Goal: Transaction & Acquisition: Register for event/course

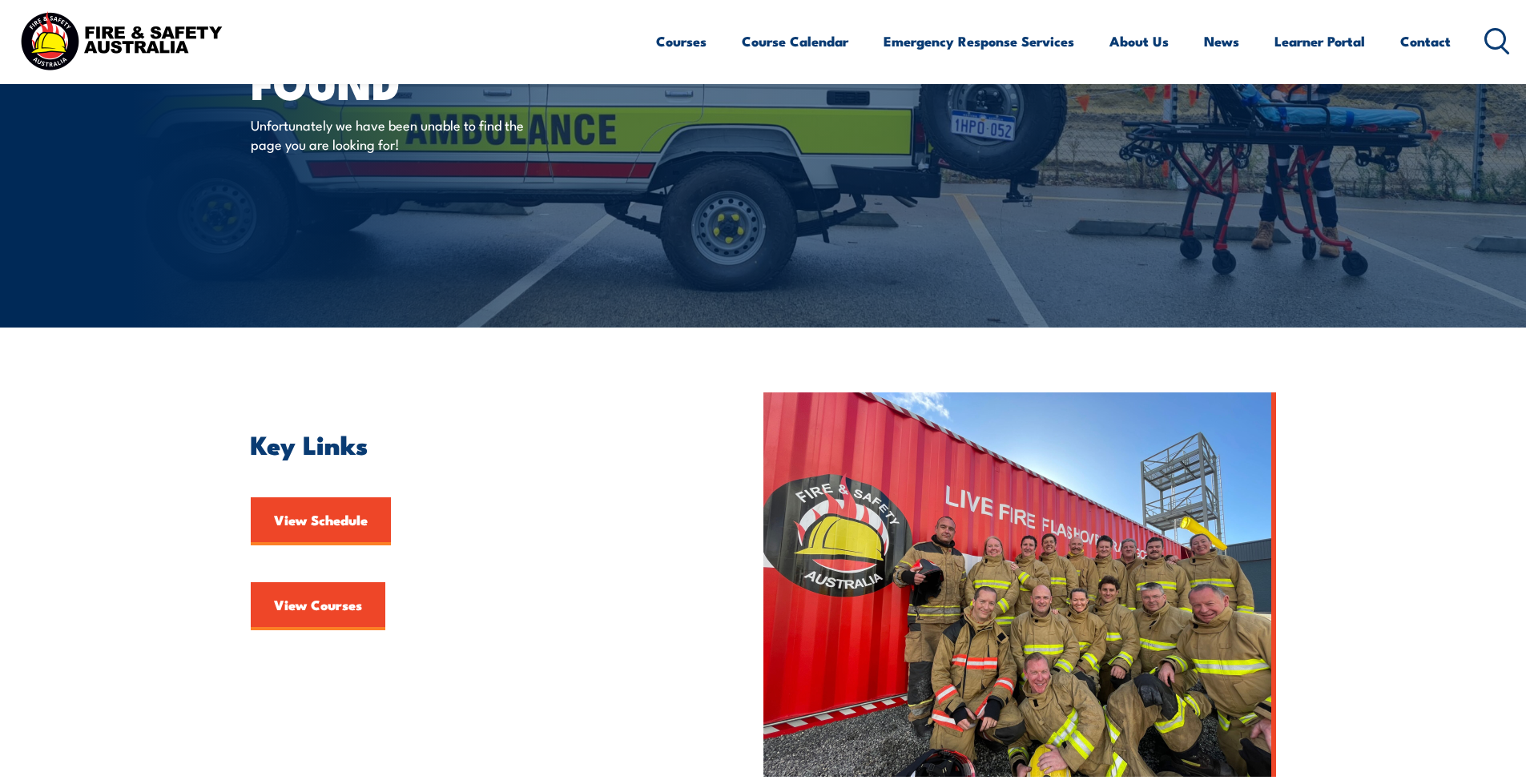
scroll to position [160, 0]
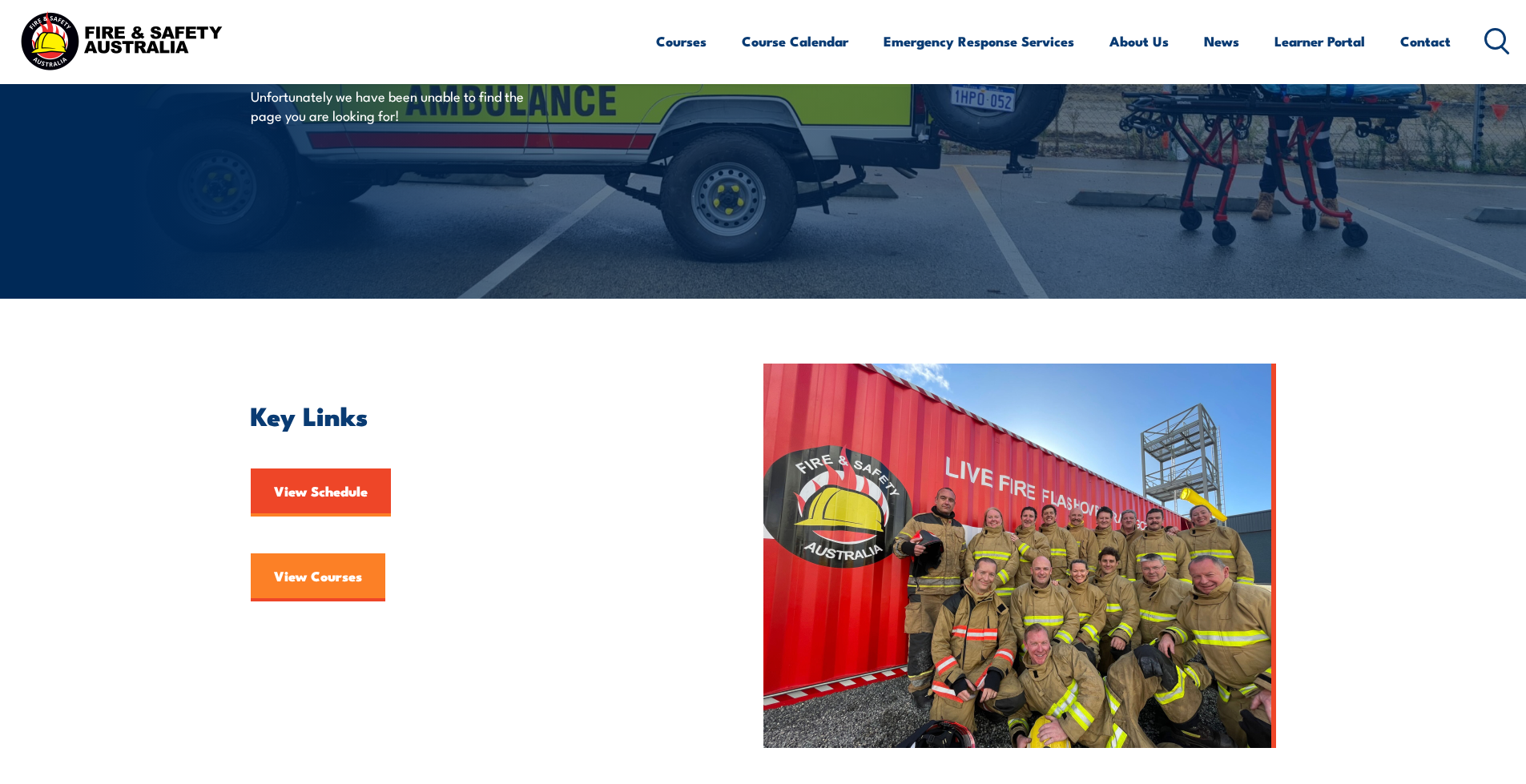
click at [296, 573] on link "View Courses" at bounding box center [318, 577] width 135 height 48
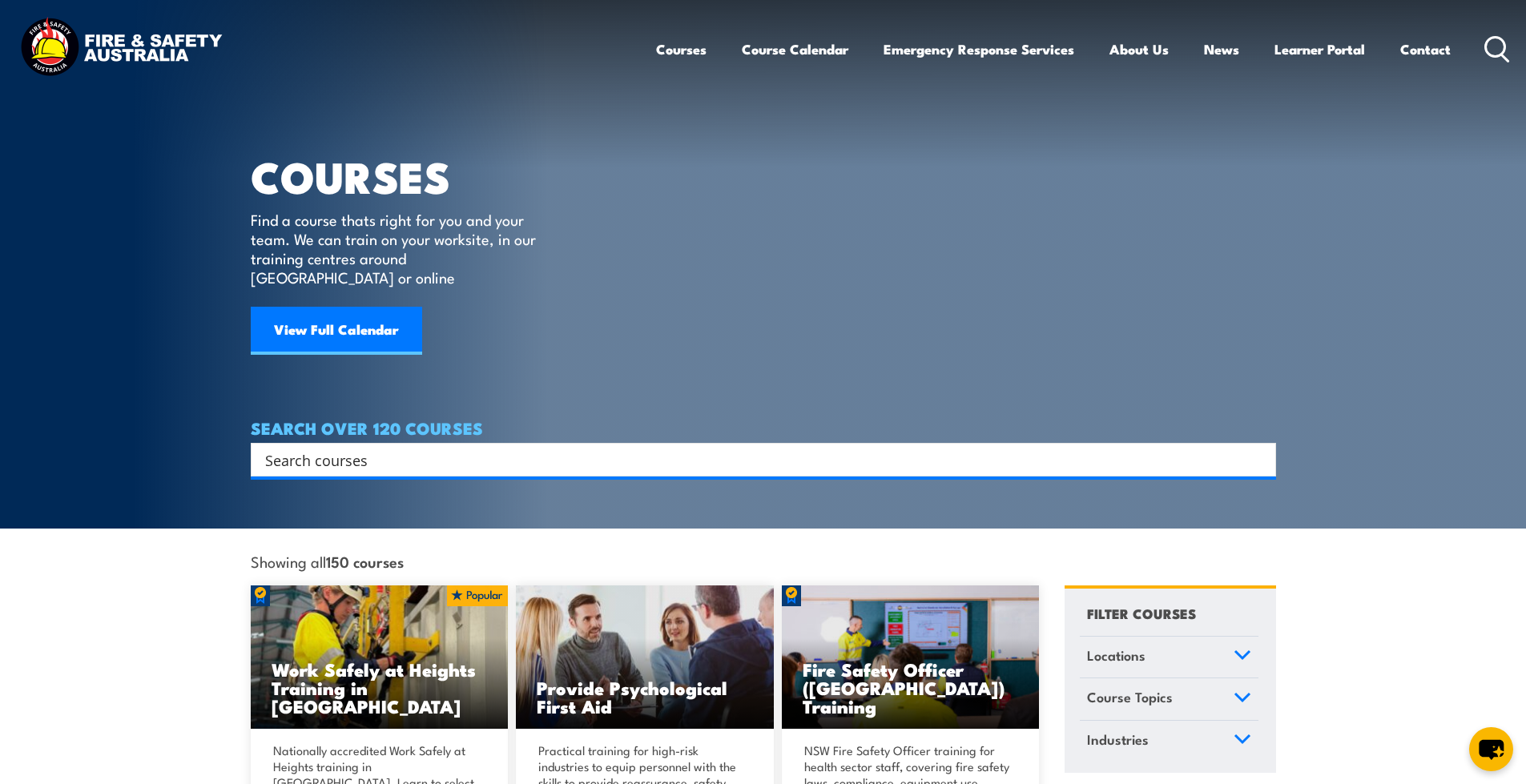
click at [458, 450] on input "Search input" at bounding box center [753, 459] width 976 height 24
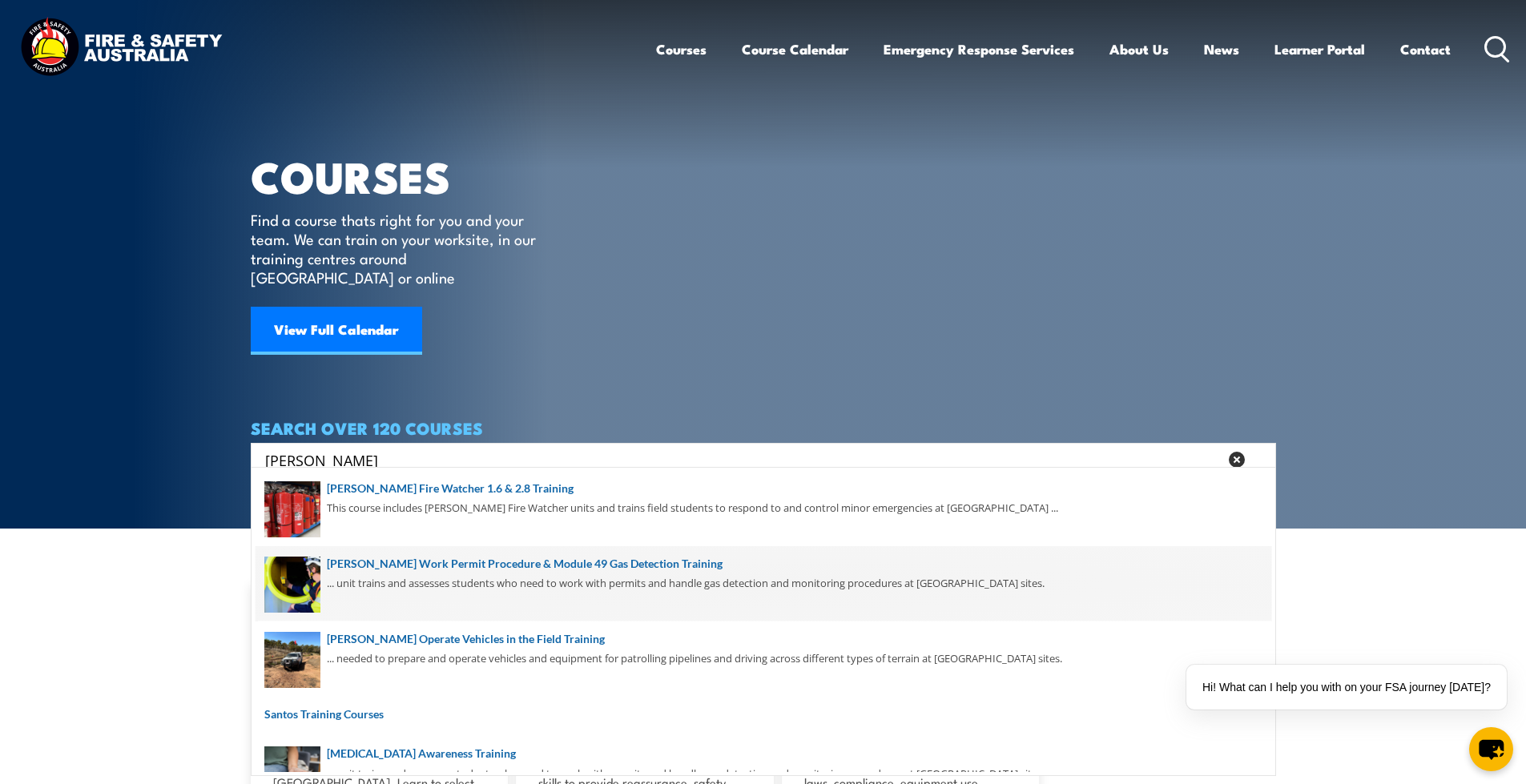
type input "santos"
click at [459, 567] on span at bounding box center [763, 583] width 1016 height 75
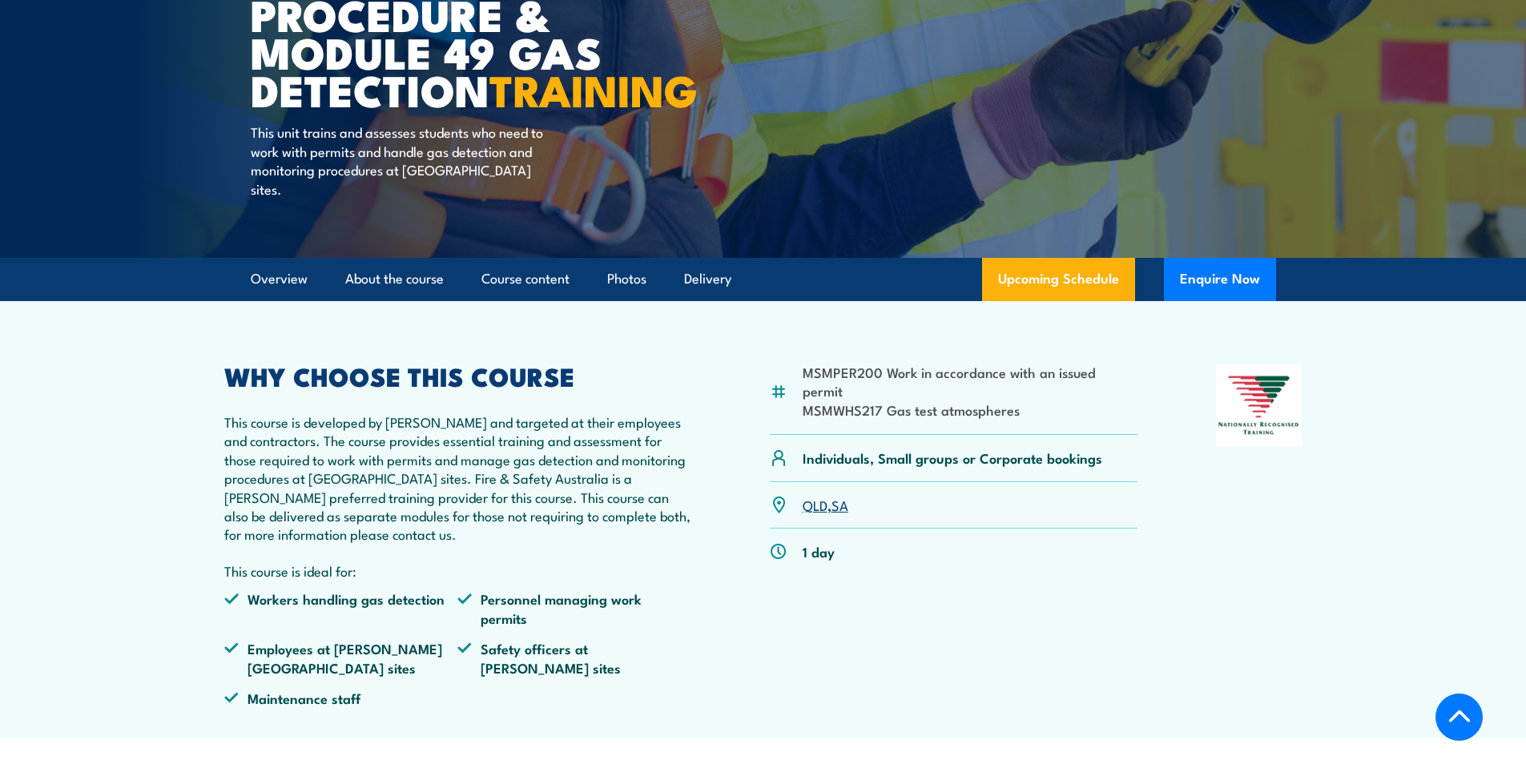
scroll to position [320, 0]
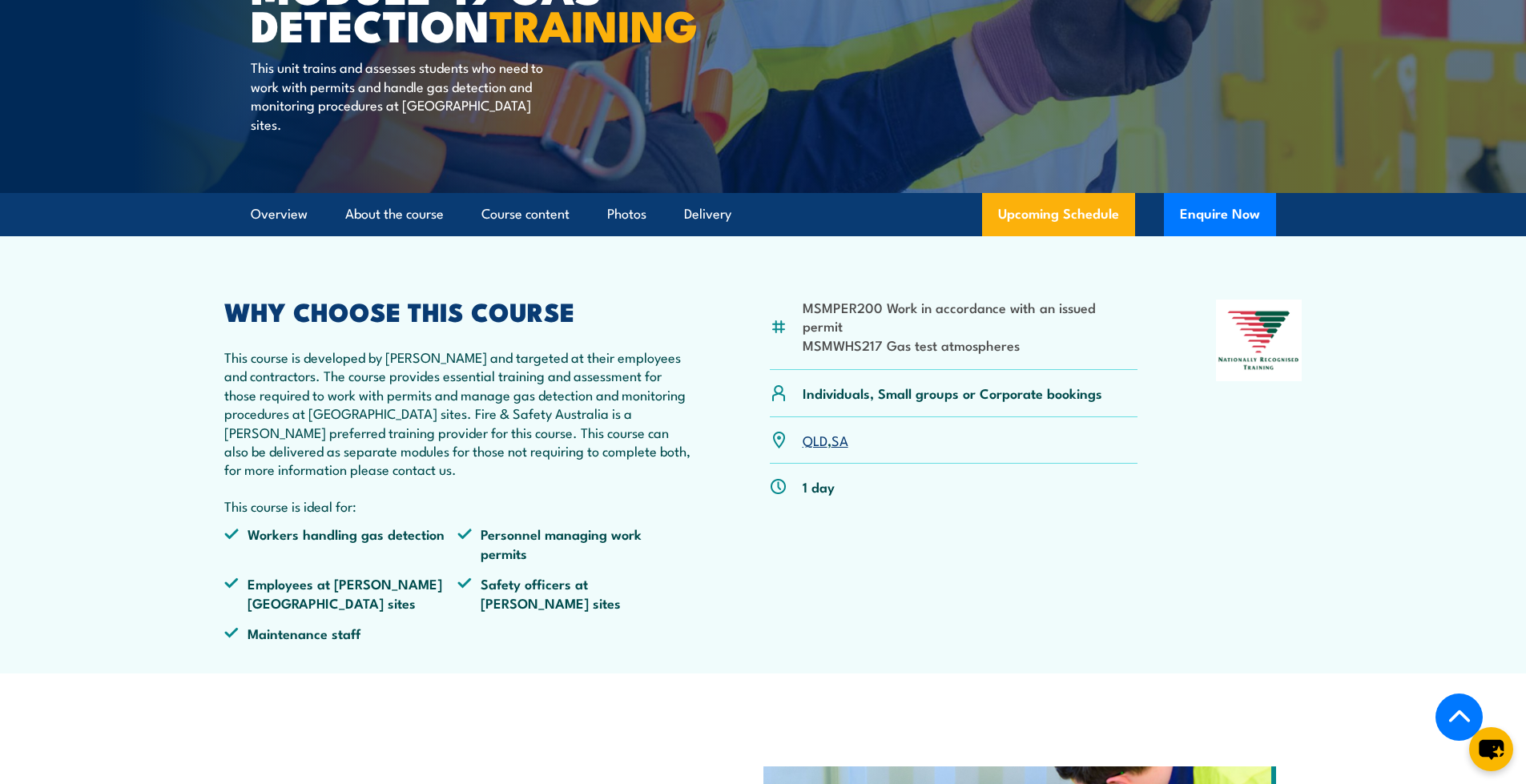
click at [840, 443] on link "SA" at bounding box center [840, 440] width 17 height 19
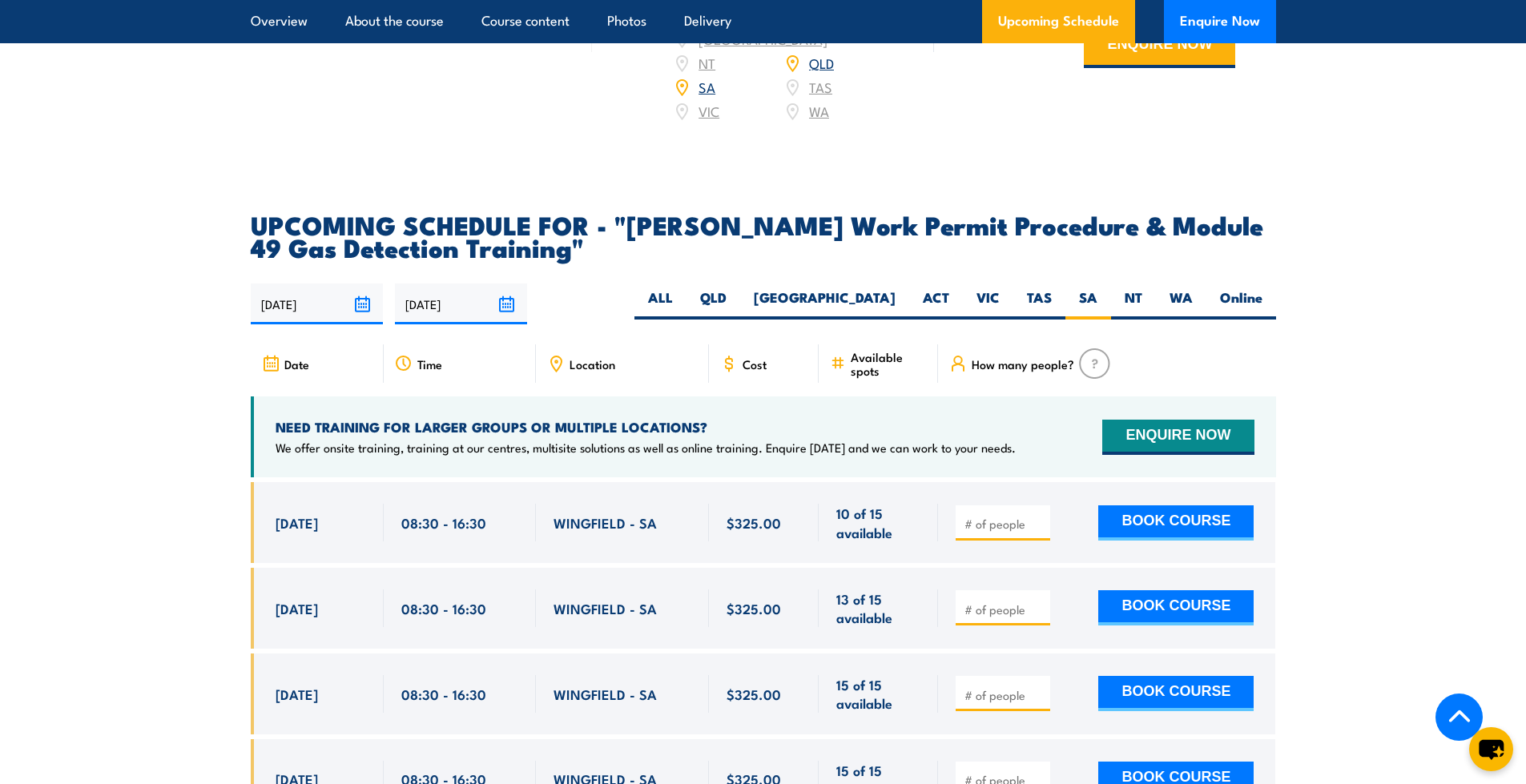
scroll to position [2403, 0]
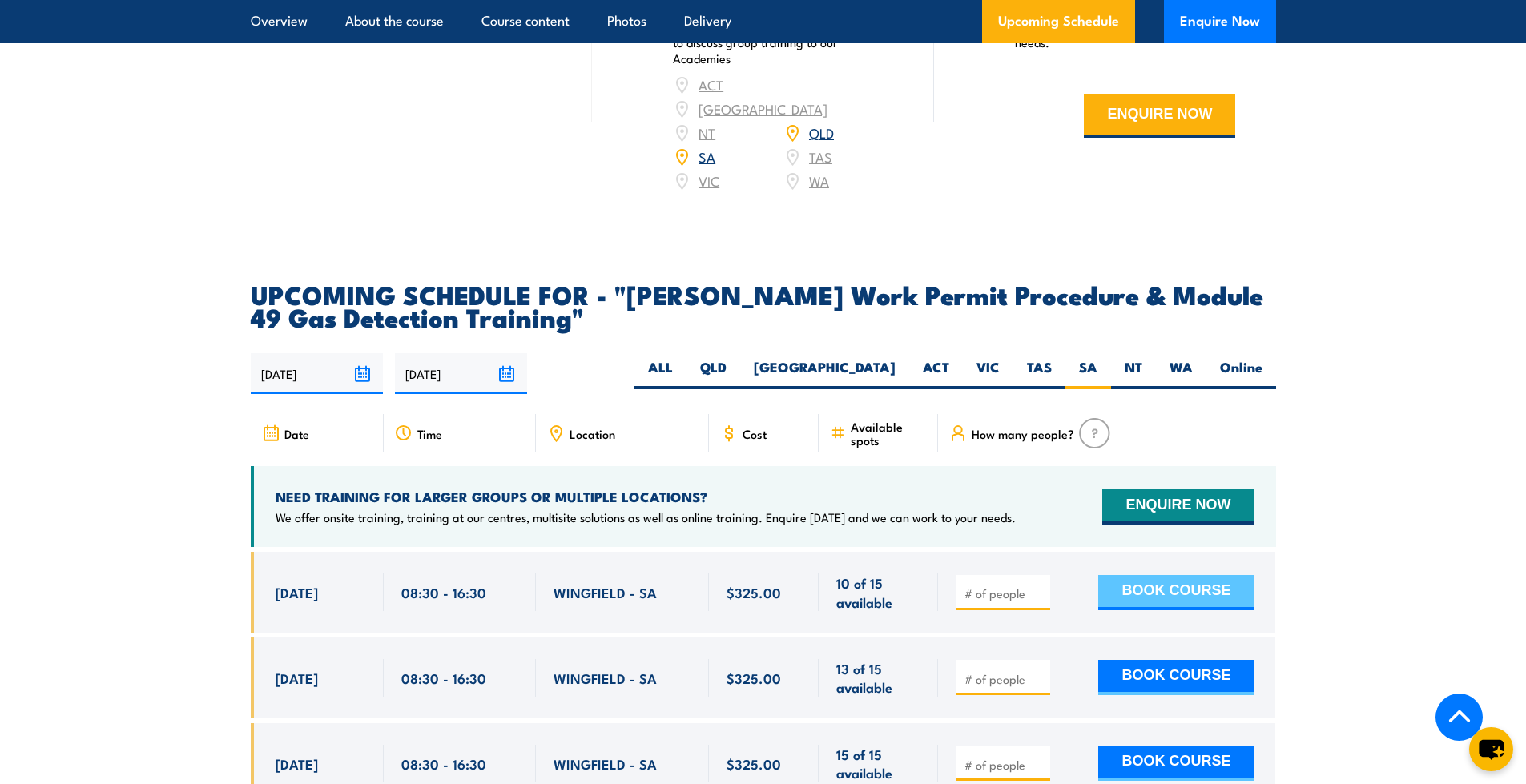
click at [1181, 574] on button "BOOK COURSE" at bounding box center [1176, 592] width 156 height 35
type input "1"
click at [1039, 585] on input "1" at bounding box center [1004, 593] width 80 height 16
click at [1186, 574] on button "BOOK COURSE" at bounding box center [1176, 592] width 156 height 35
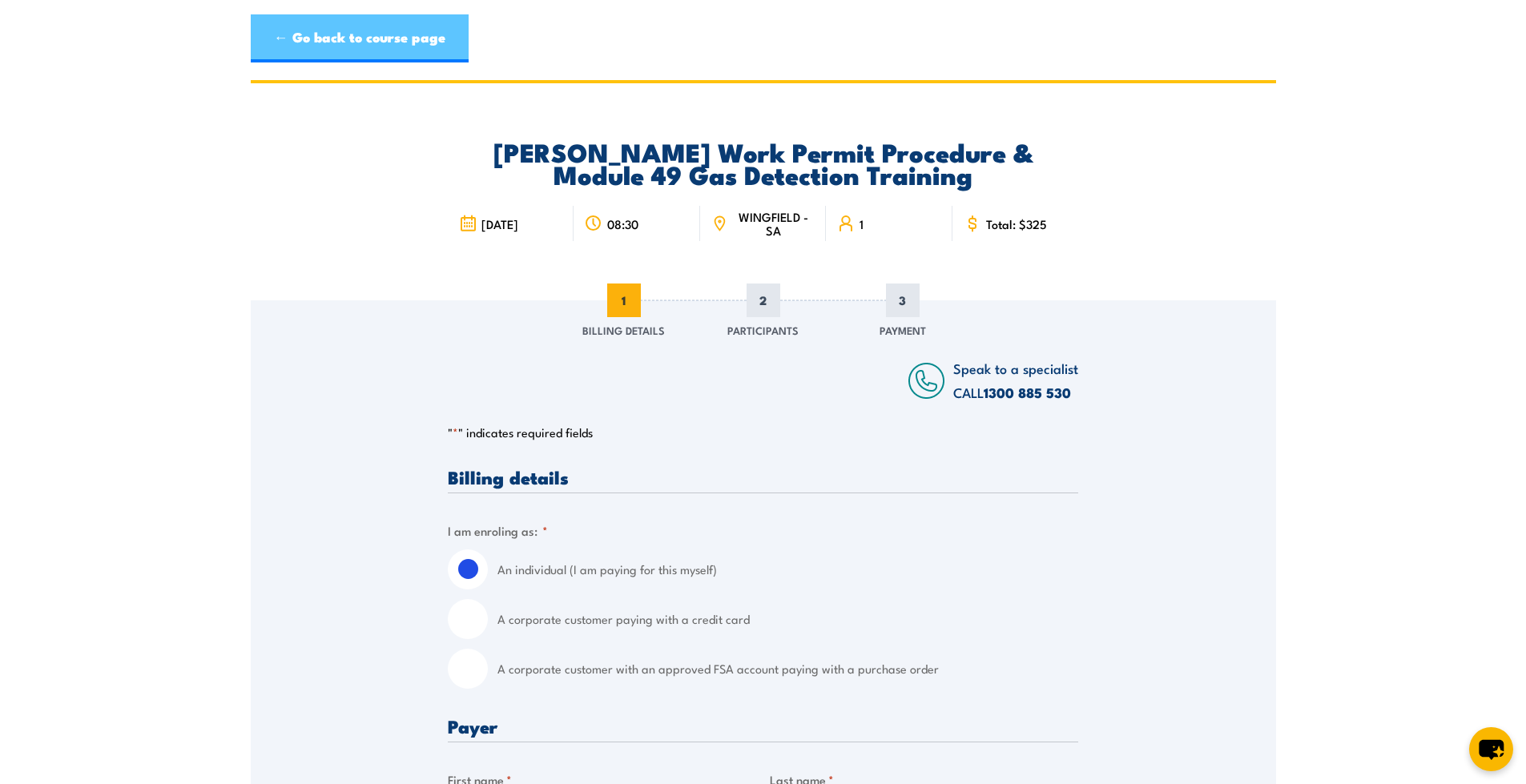
click at [359, 39] on link "← Go back to course page" at bounding box center [359, 38] width 218 height 48
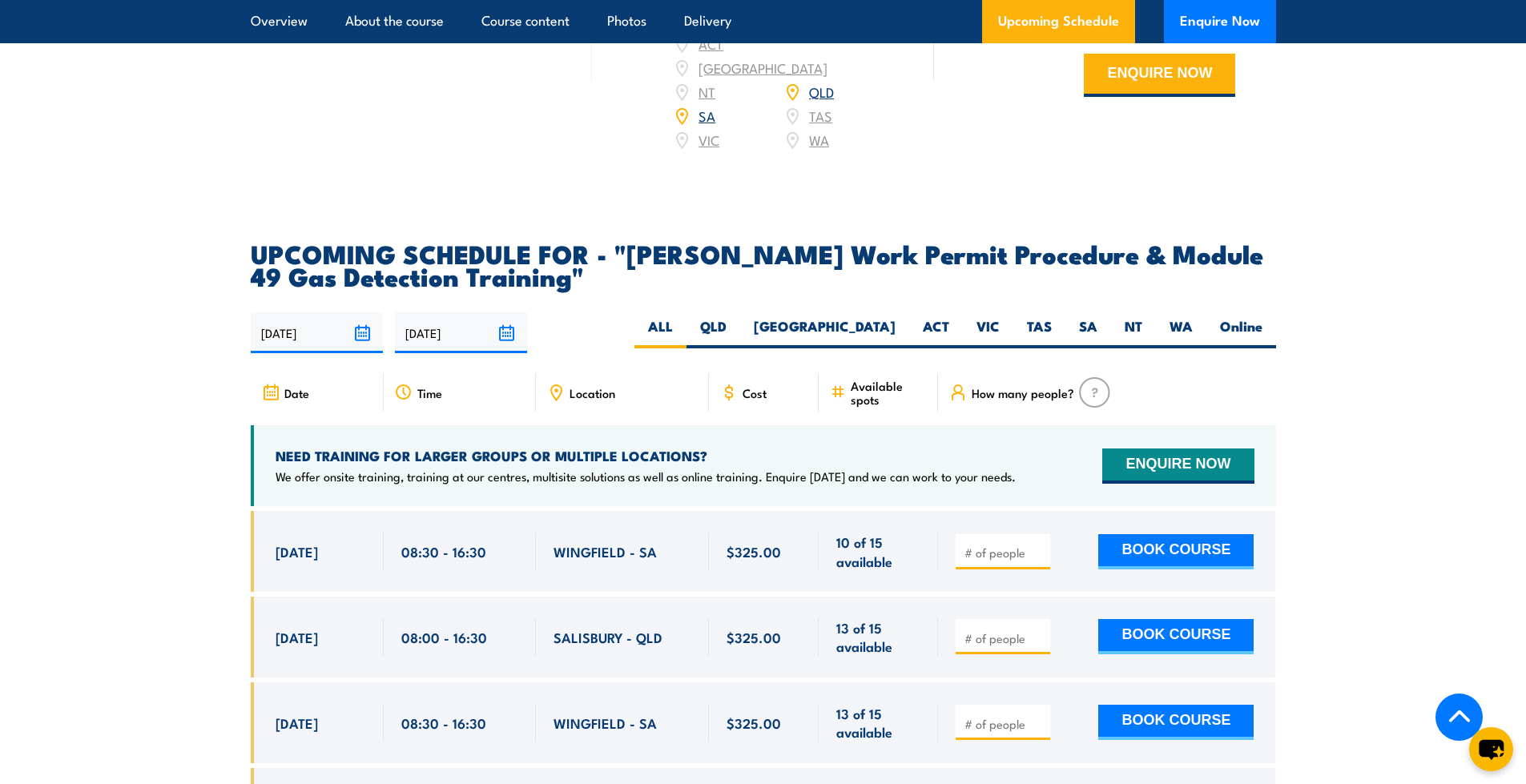
scroll to position [2484, 0]
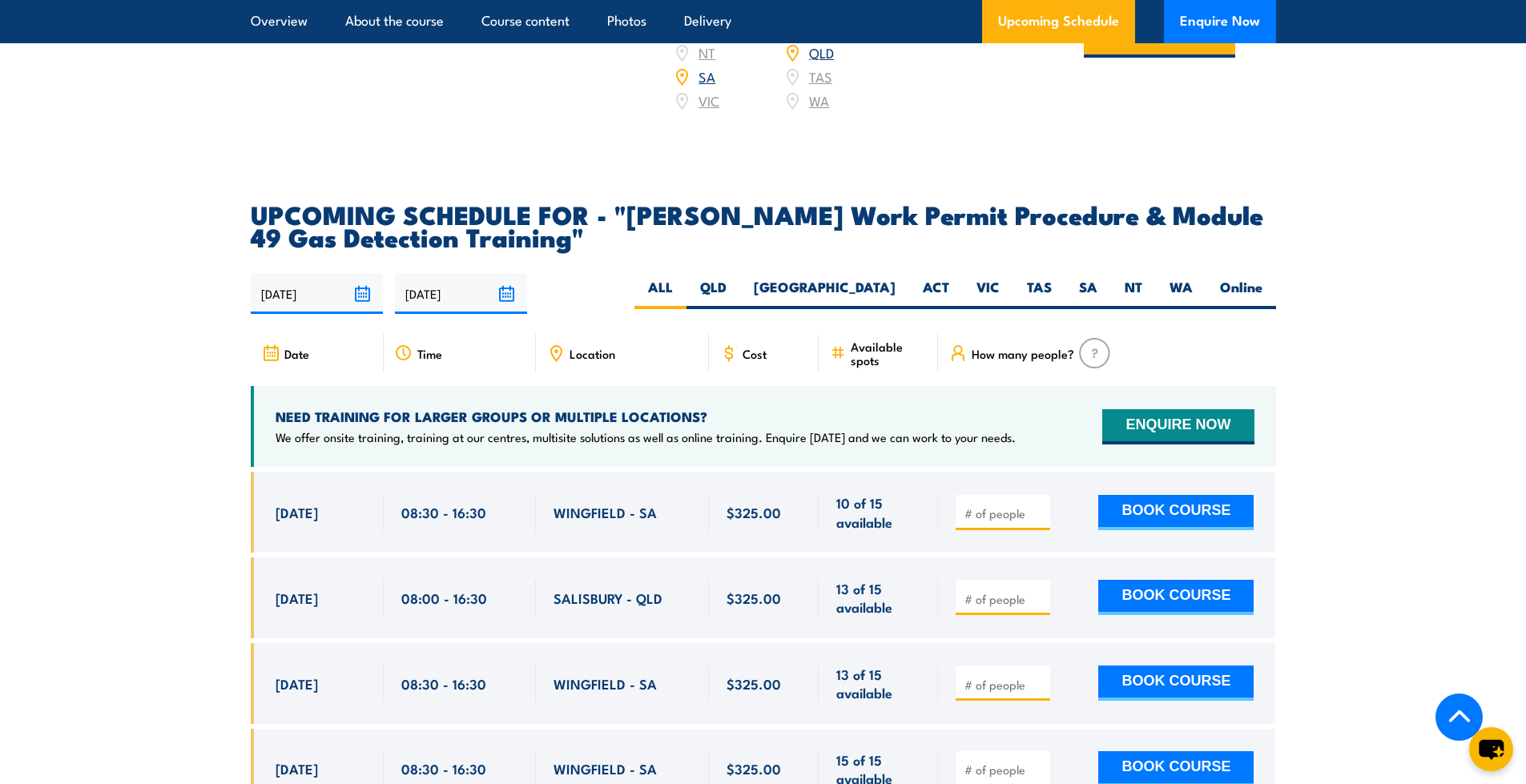
click at [1006, 505] on input "number" at bounding box center [1004, 513] width 80 height 16
type input "1"
click at [1175, 495] on button "BOOK COURSE" at bounding box center [1176, 512] width 156 height 35
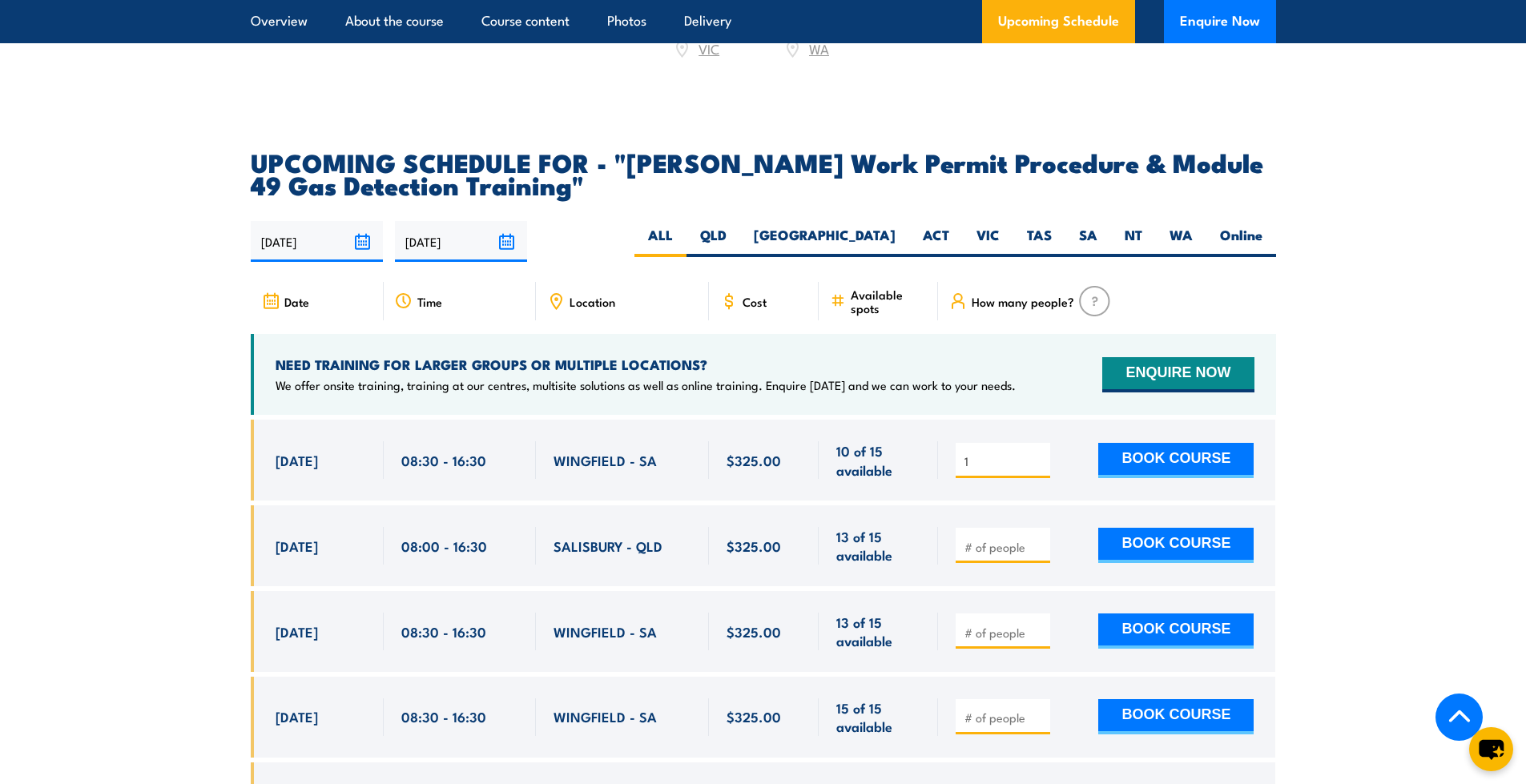
scroll to position [2563, 0]
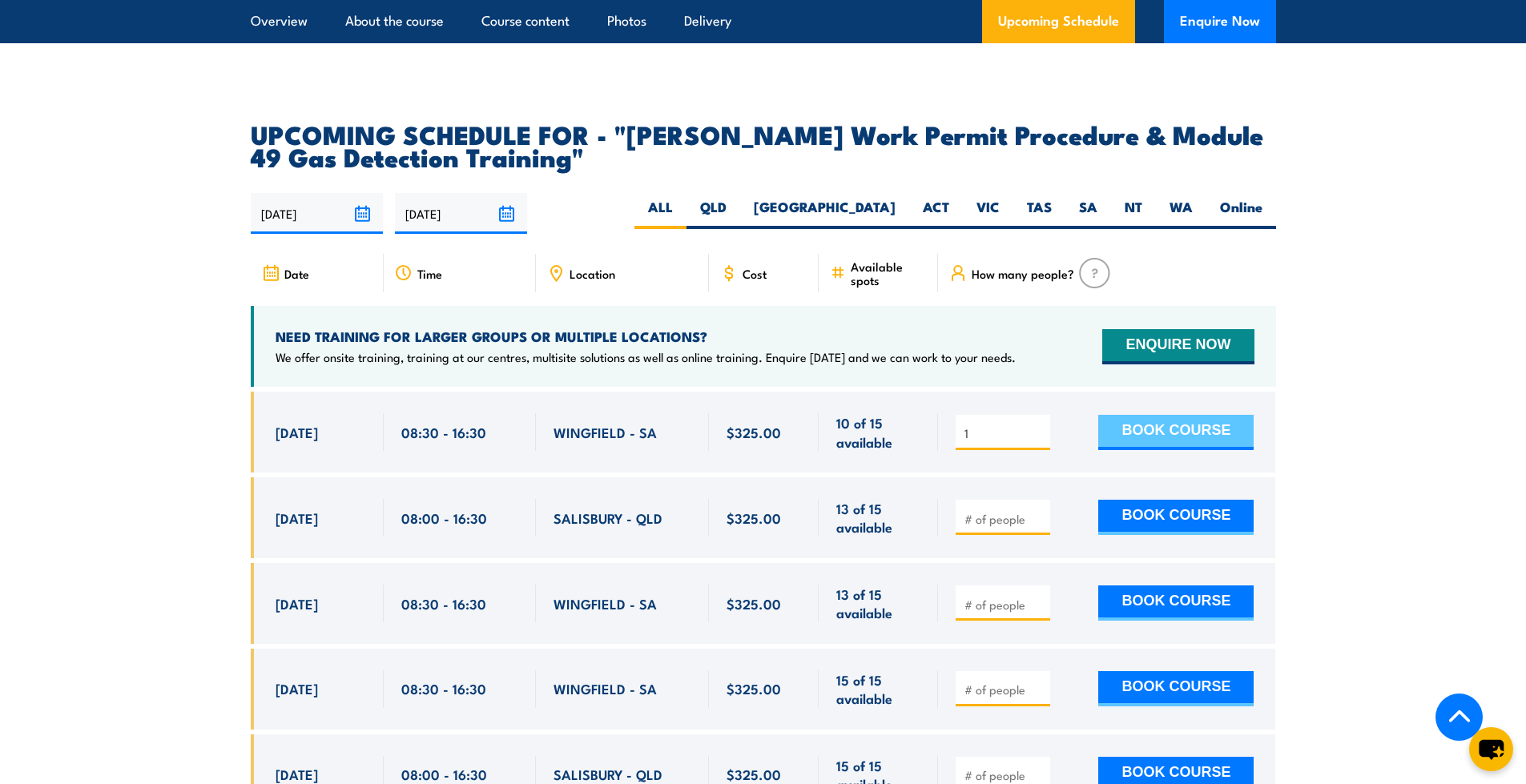
click at [1196, 414] on button "BOOK COURSE" at bounding box center [1176, 431] width 156 height 35
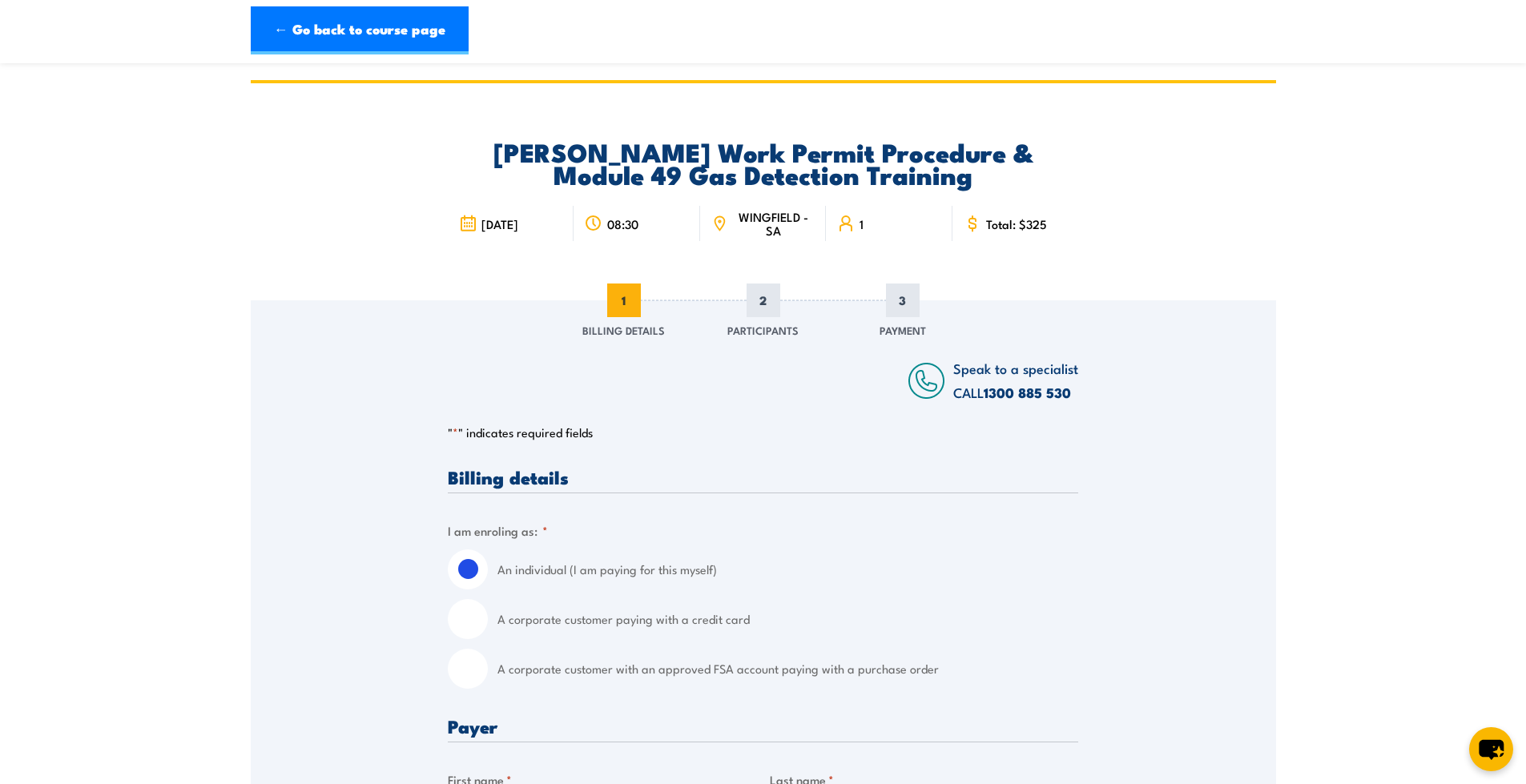
scroll to position [80, 0]
